Goal: Task Accomplishment & Management: Use online tool/utility

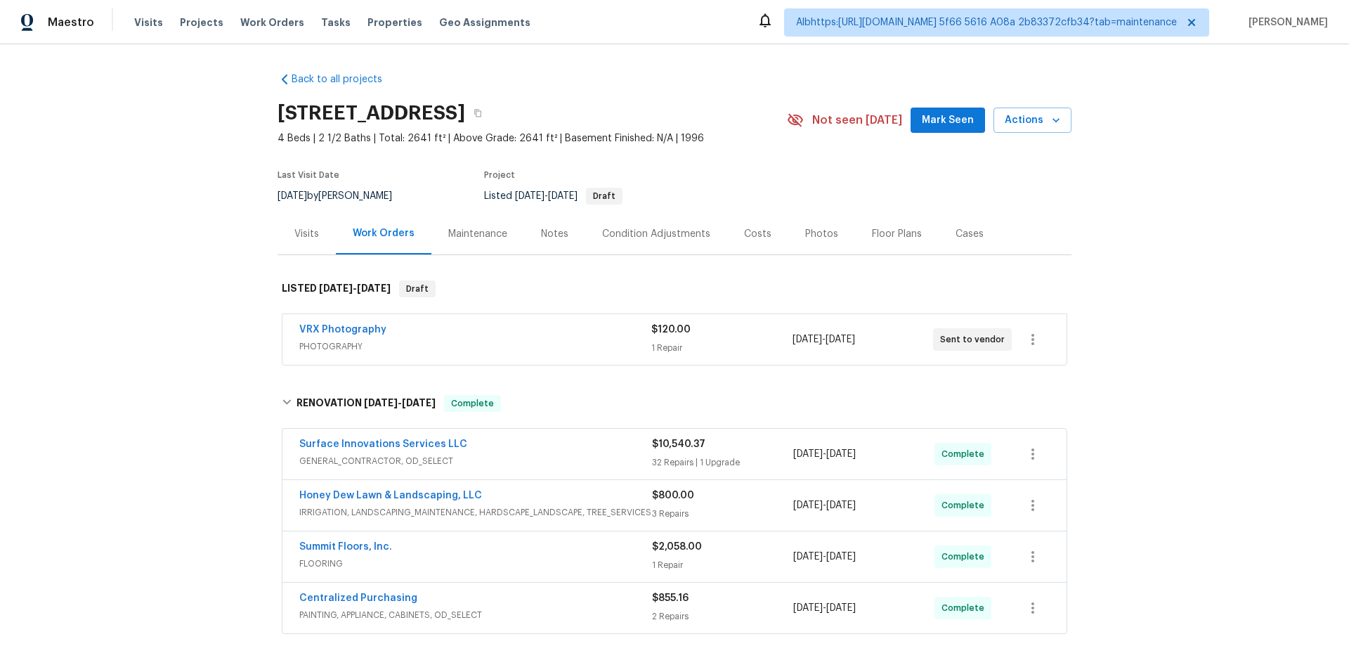
scroll to position [147, 0]
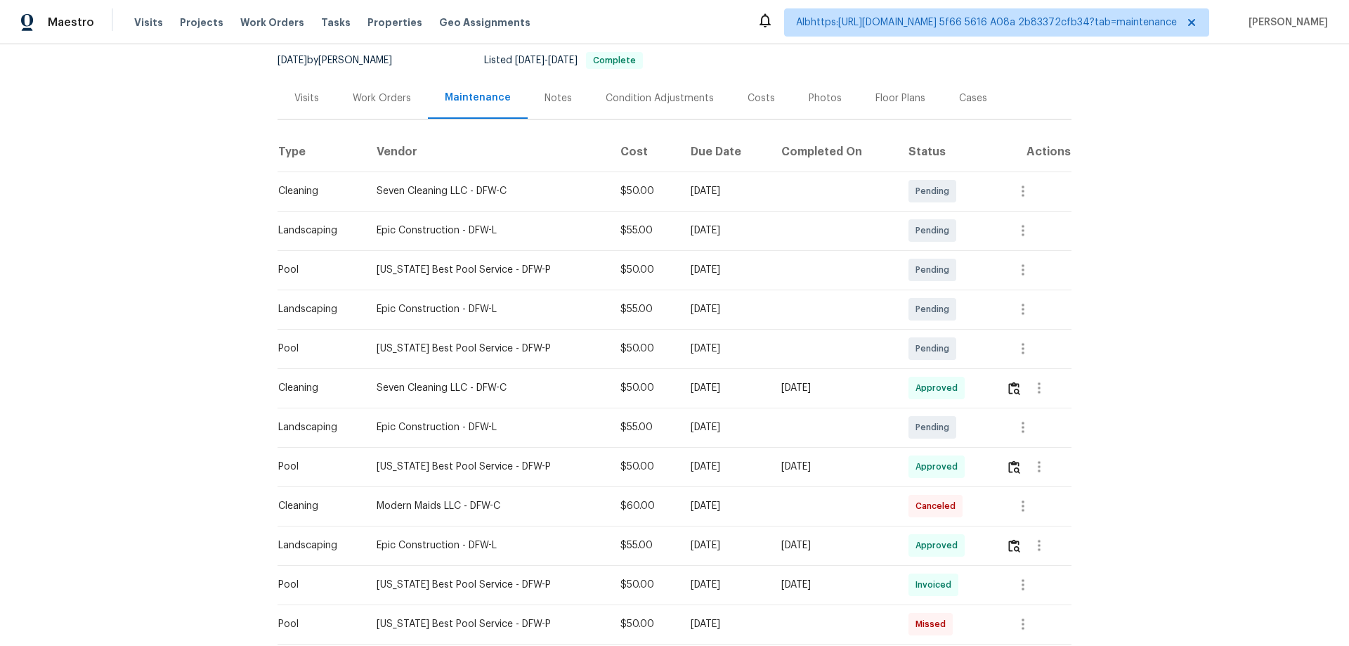
scroll to position [281, 0]
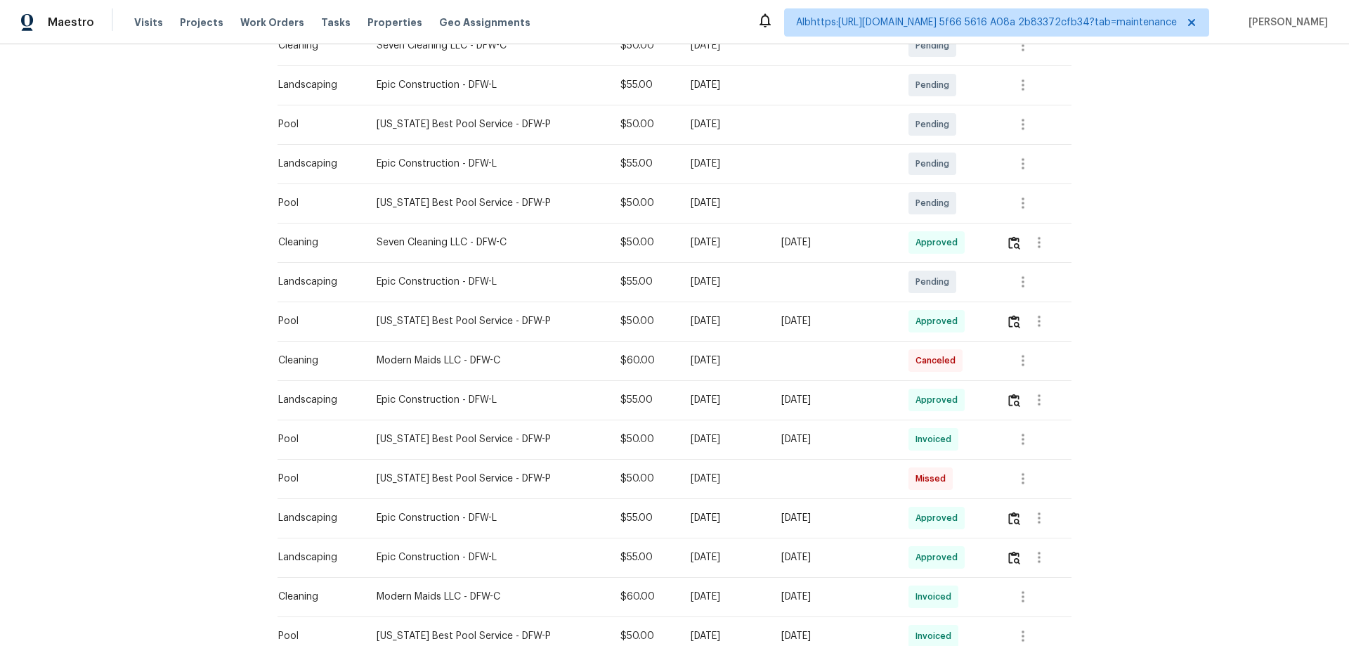
click at [1000, 239] on td at bounding box center [1033, 242] width 77 height 39
click at [1015, 241] on img "button" at bounding box center [1014, 242] width 12 height 13
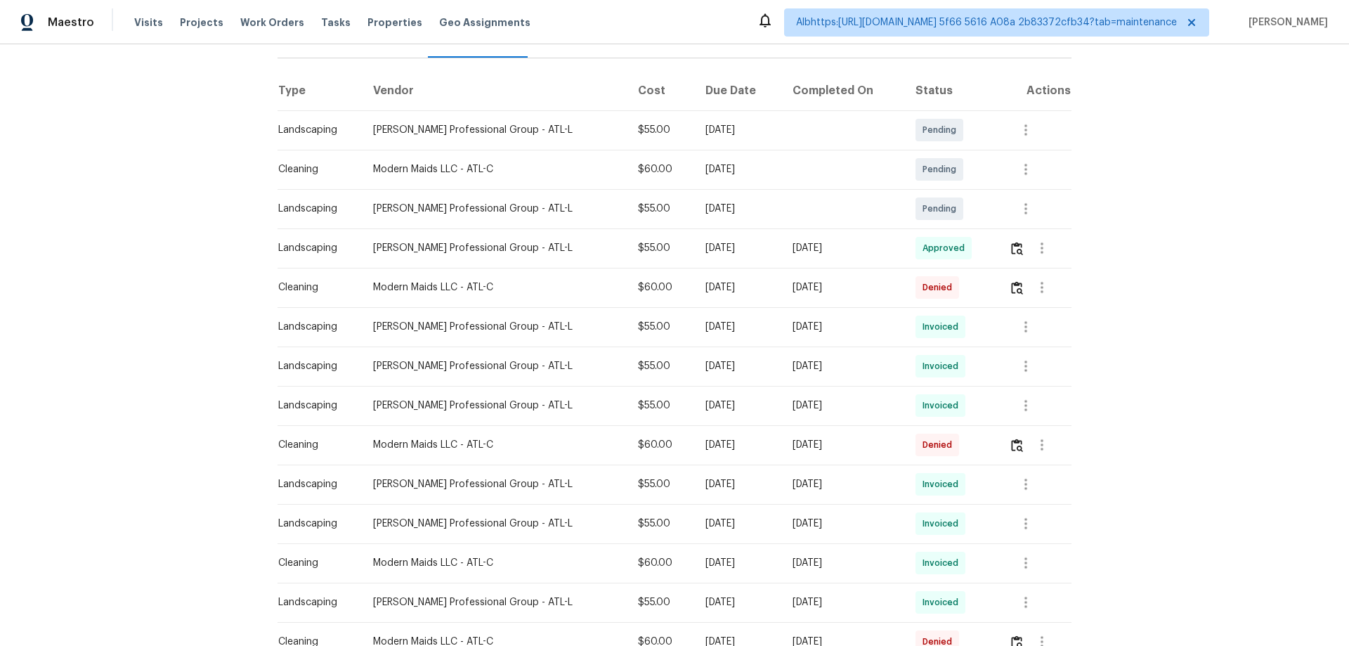
scroll to position [211, 0]
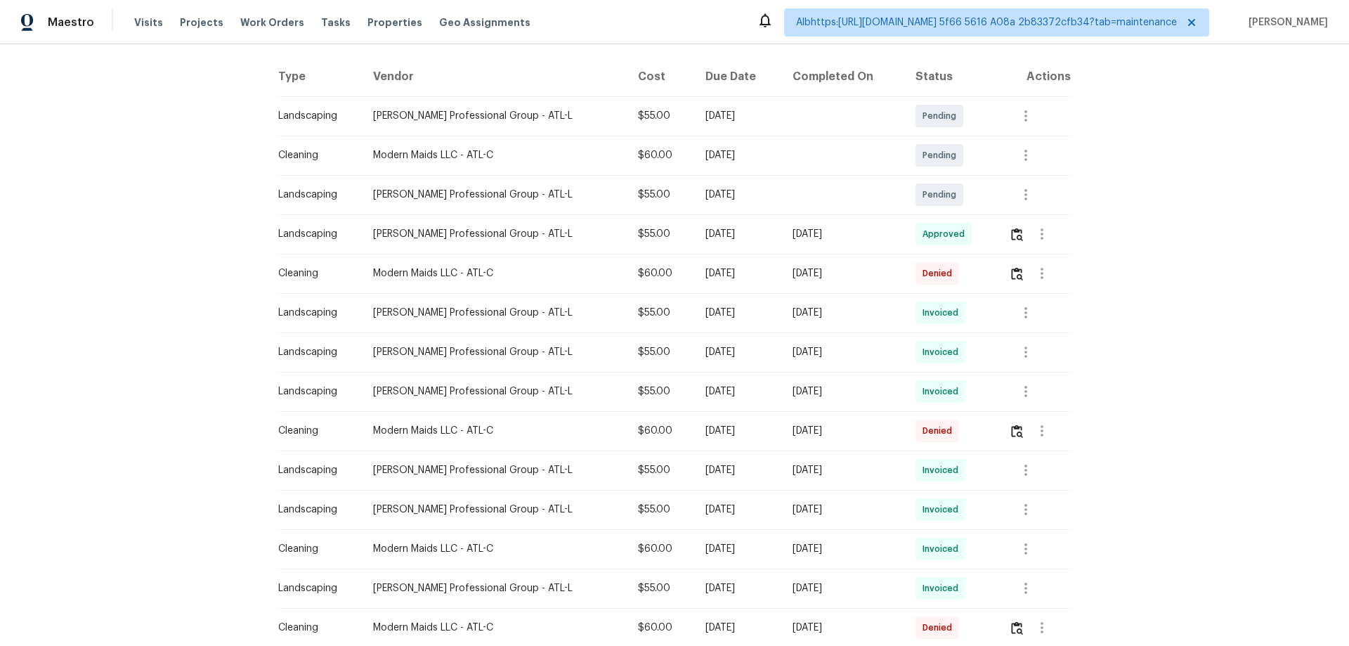
drag, startPoint x: 1001, startPoint y: 234, endPoint x: 1009, endPoint y: 235, distance: 8.5
click at [1003, 234] on td at bounding box center [1035, 233] width 74 height 39
click at [1011, 235] on img "button" at bounding box center [1017, 234] width 12 height 13
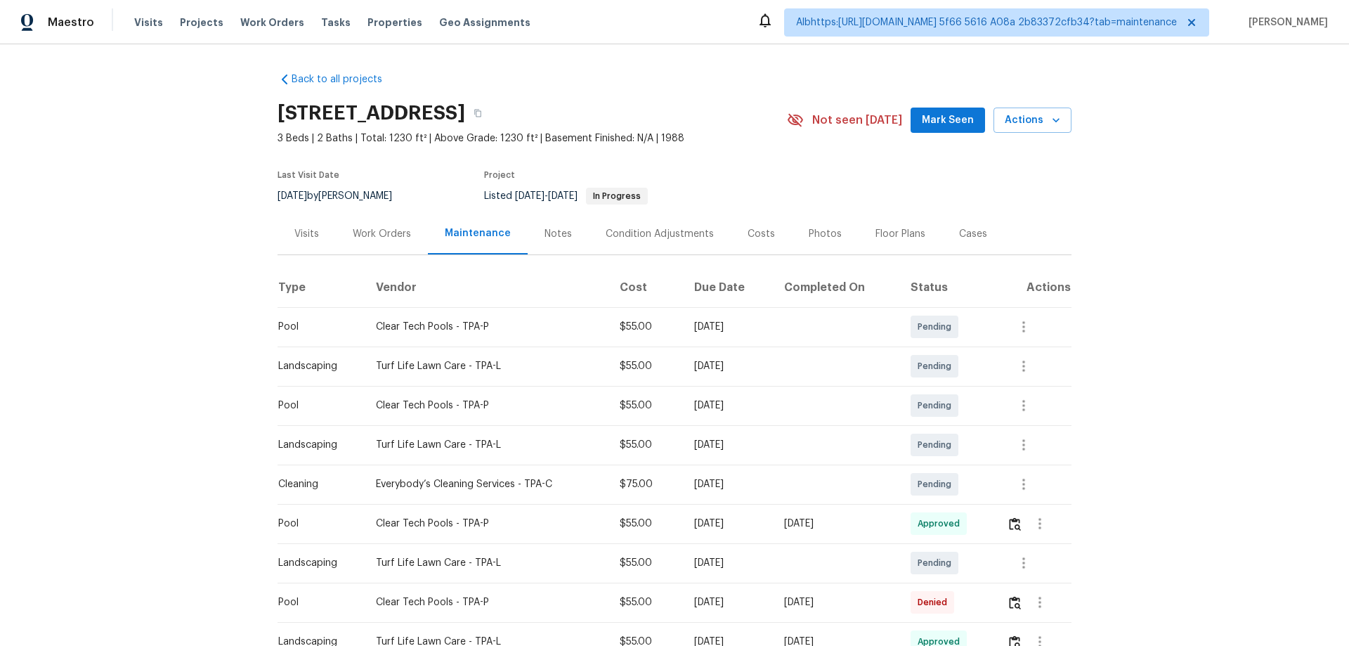
scroll to position [211, 0]
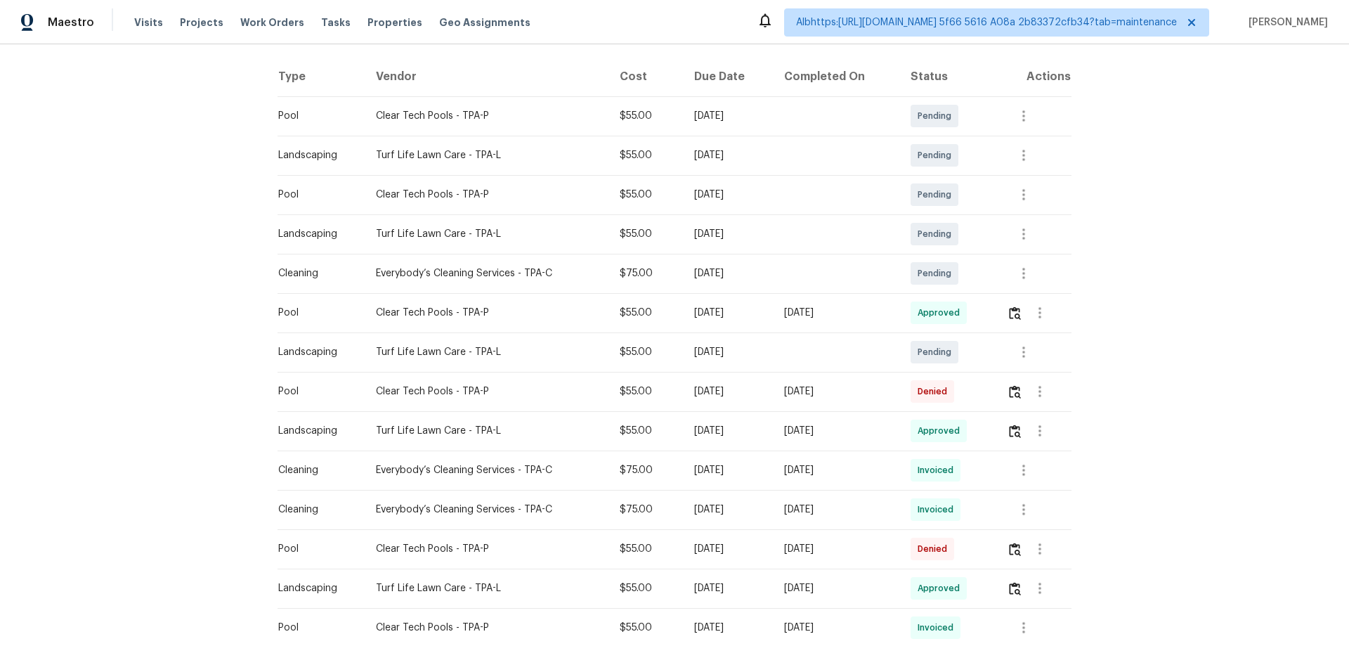
click at [1000, 319] on td at bounding box center [1034, 312] width 76 height 39
click at [1006, 313] on td at bounding box center [1034, 312] width 76 height 39
click at [1017, 319] on img "button" at bounding box center [1015, 312] width 12 height 13
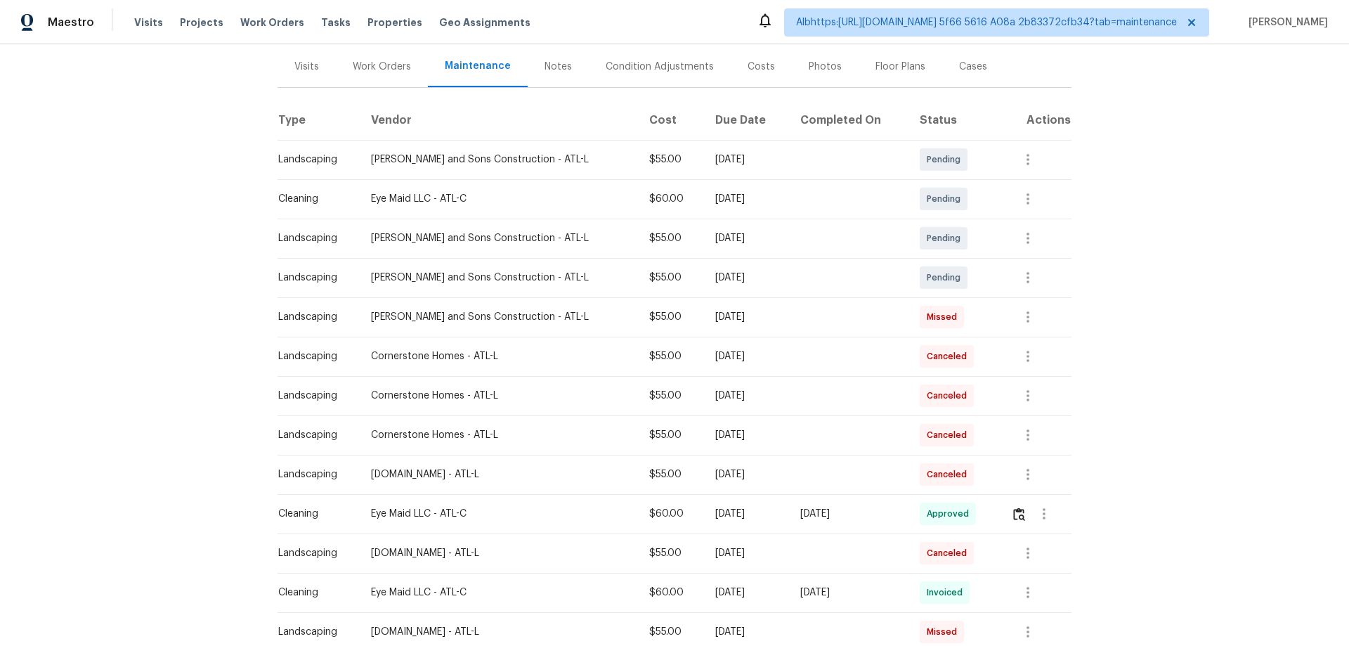
scroll to position [211, 0]
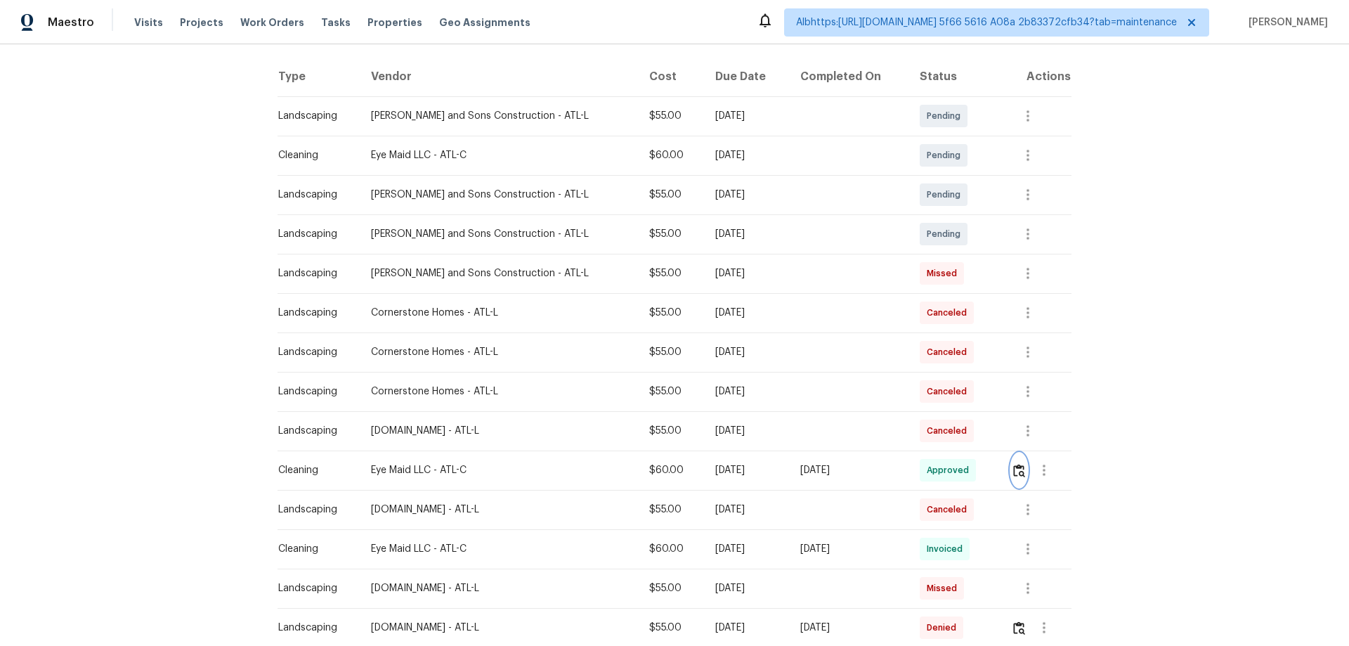
click at [1013, 474] on img "button" at bounding box center [1019, 470] width 12 height 13
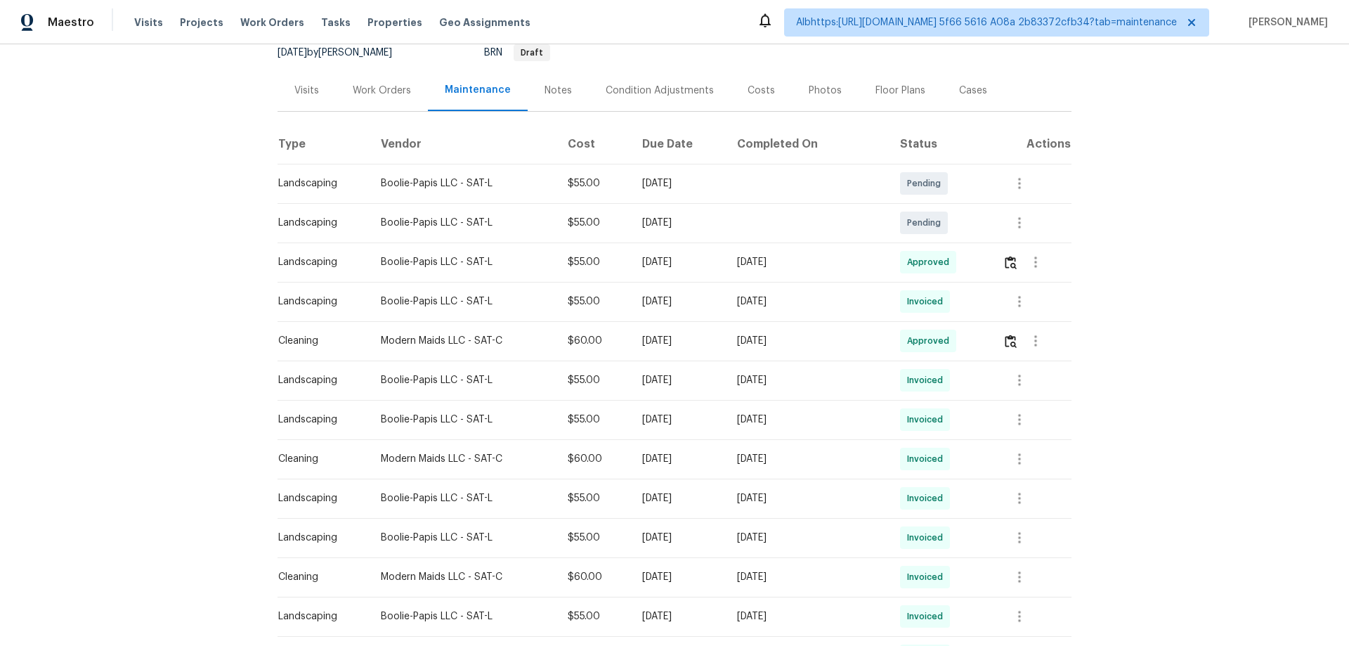
scroll to position [281, 0]
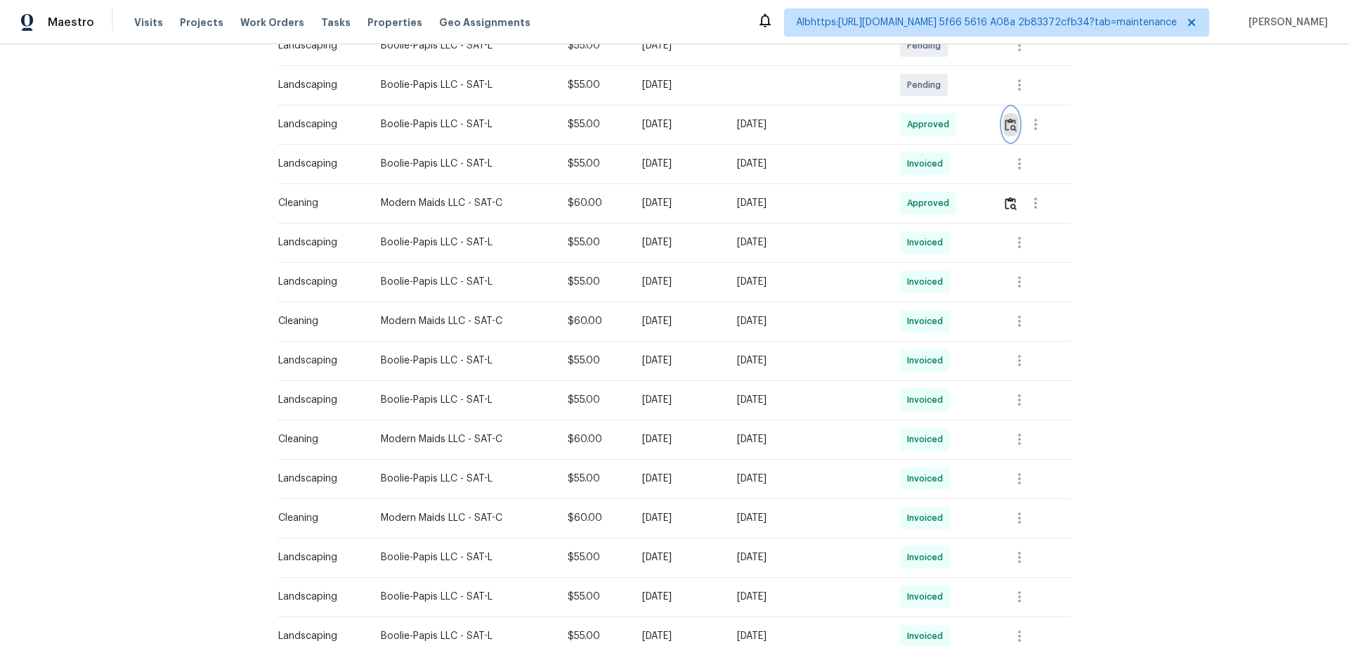
click at [1005, 126] on img "button" at bounding box center [1011, 124] width 12 height 13
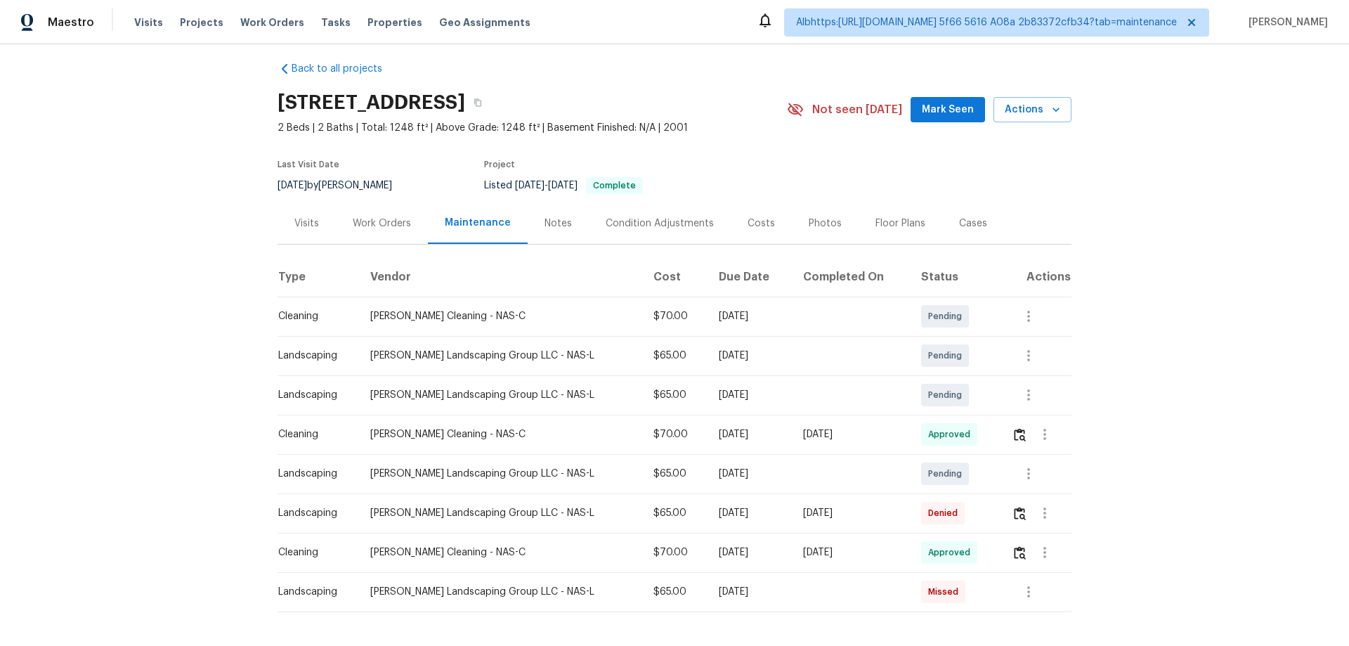
scroll to position [1, 0]
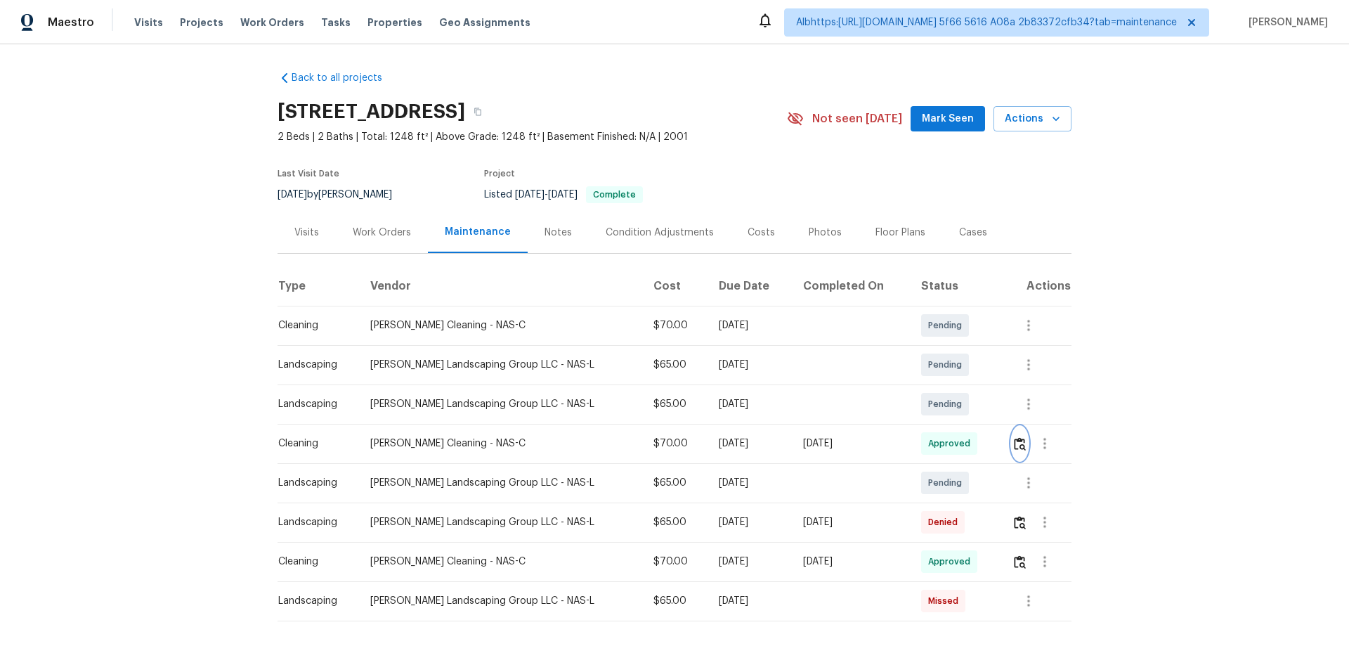
click at [1014, 449] on img "button" at bounding box center [1020, 443] width 12 height 13
